Goal: Task Accomplishment & Management: Manage account settings

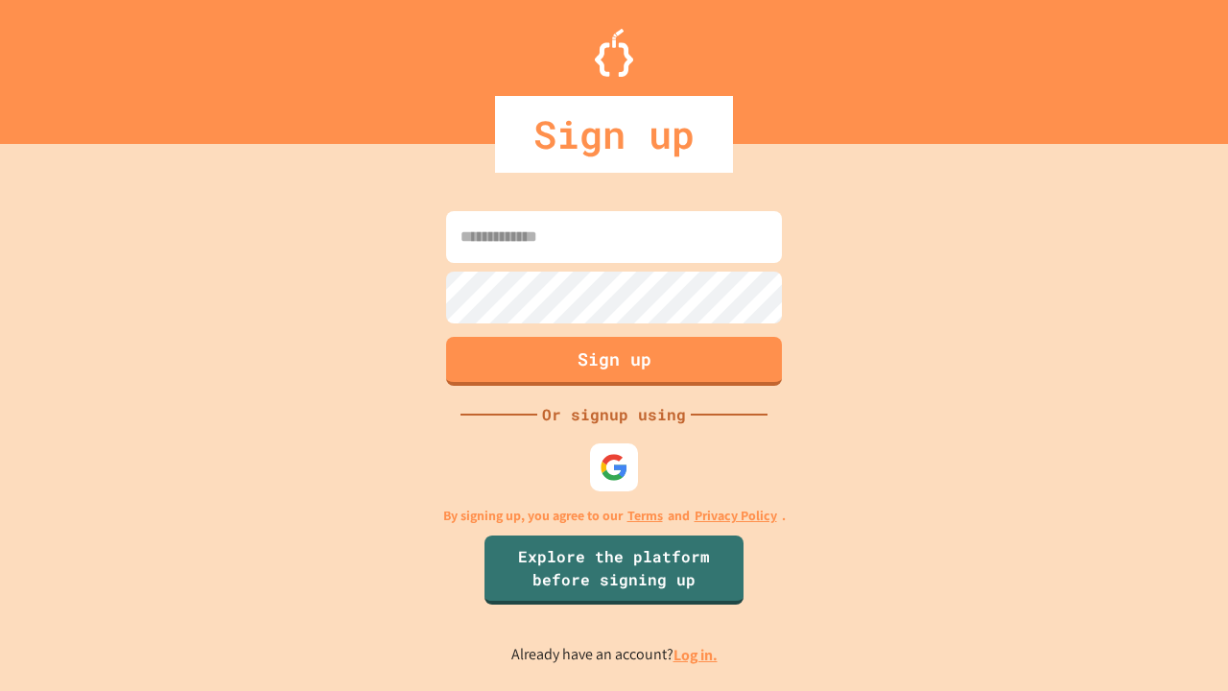
click at [696, 654] on link "Log in." at bounding box center [695, 655] width 44 height 20
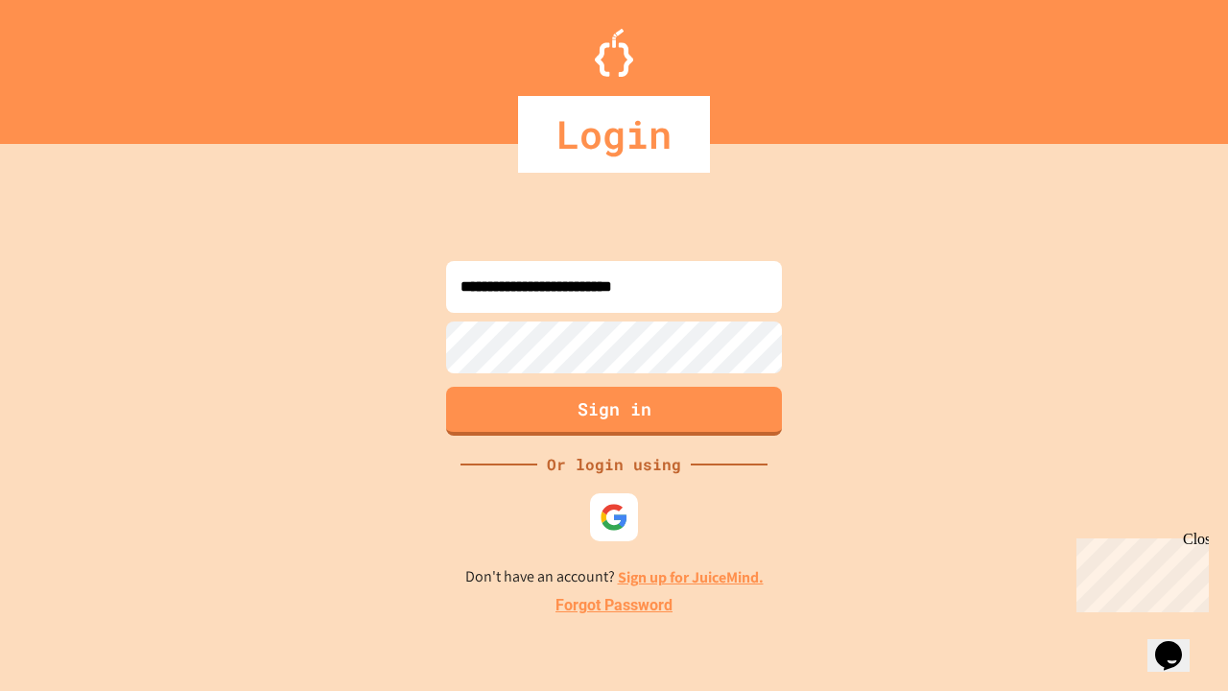
type input "**********"
